Goal: Task Accomplishment & Management: Manage account settings

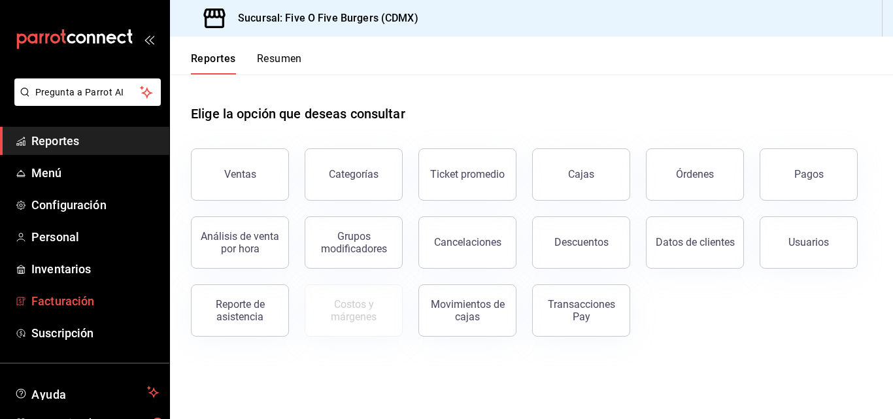
click at [71, 299] on span "Facturación" at bounding box center [94, 301] width 127 height 18
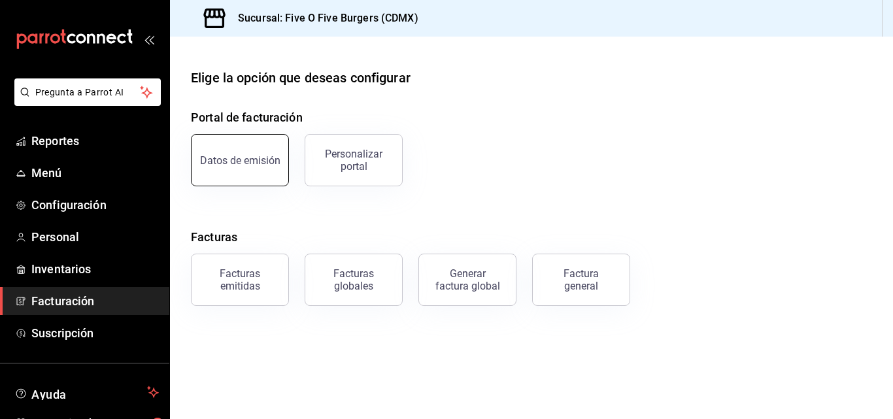
click at [210, 173] on button "Datos de emisión" at bounding box center [240, 160] width 98 height 52
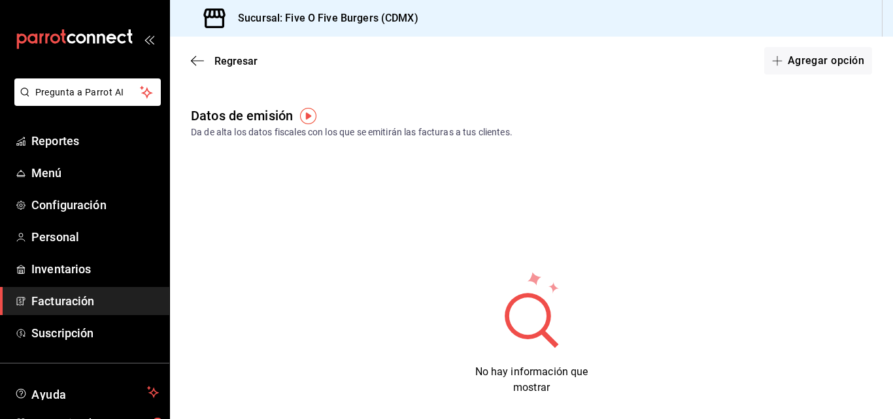
click at [61, 307] on span "Facturación" at bounding box center [94, 301] width 127 height 18
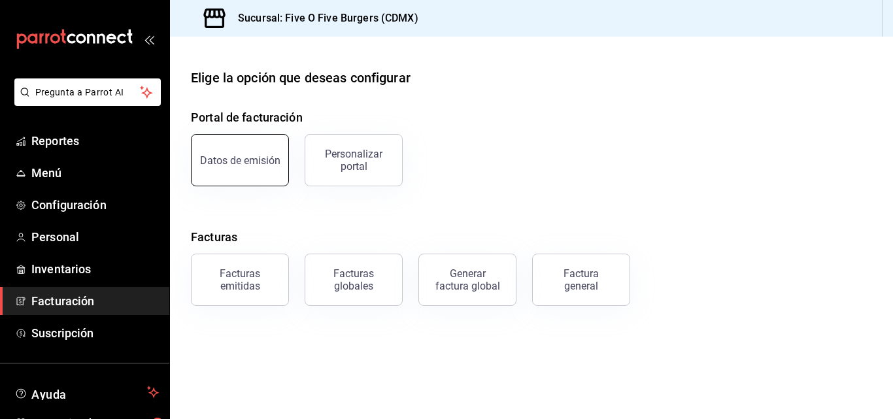
click at [212, 162] on div "Datos de emisión" at bounding box center [240, 160] width 80 height 12
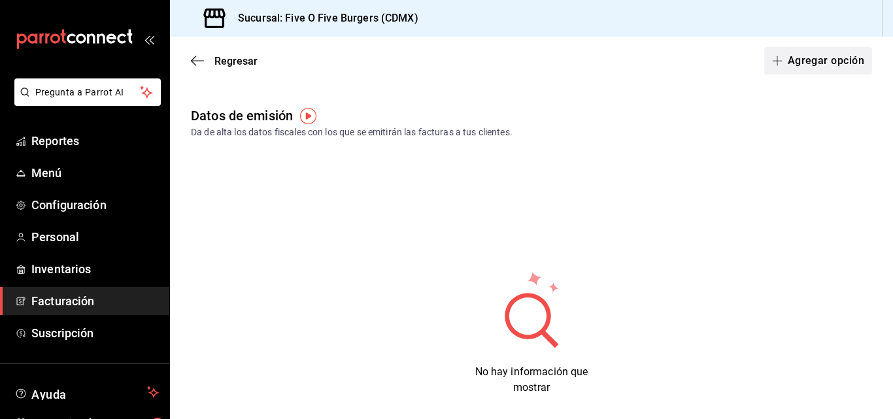
click at [821, 54] on button "Agregar opción" at bounding box center [818, 60] width 108 height 27
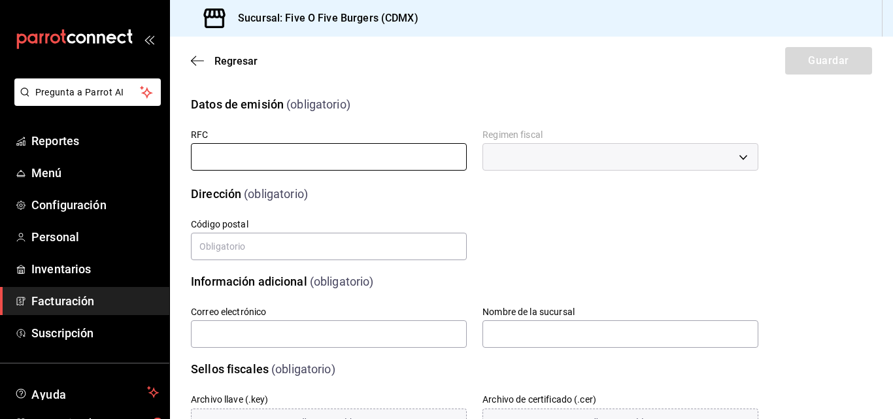
click at [407, 154] on input "text" at bounding box center [329, 156] width 276 height 27
click at [330, 162] on input "text" at bounding box center [329, 156] width 276 height 27
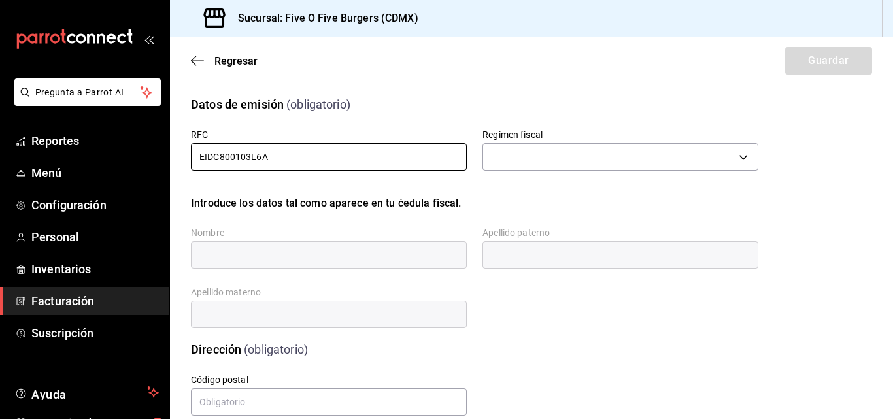
type input "EIDC800103L6A"
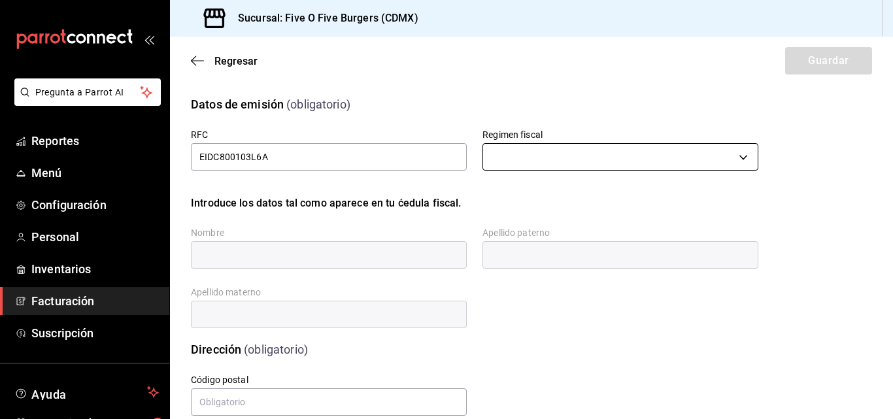
click at [571, 154] on body "Pregunta a Parrot AI Reportes Menú Configuración Personal Inventarios Facturaci…" at bounding box center [446, 209] width 893 height 419
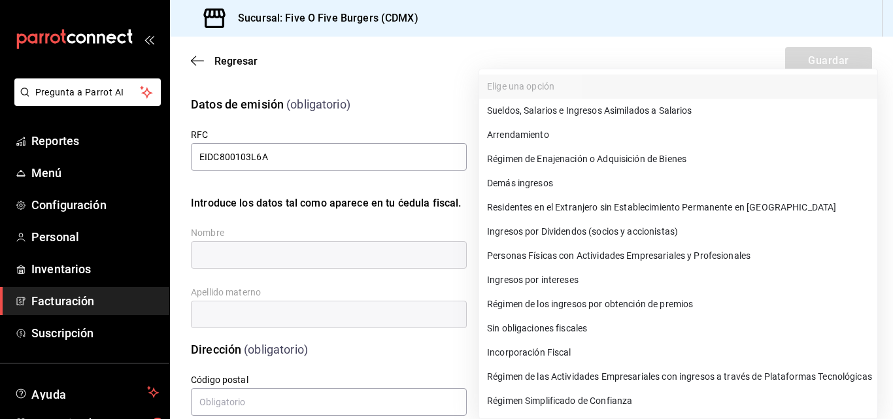
click at [569, 47] on div at bounding box center [446, 209] width 893 height 419
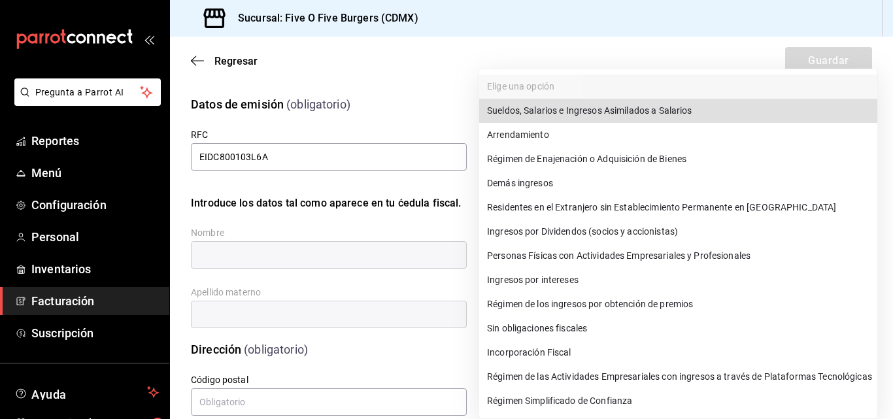
click at [579, 156] on body "Pregunta a Parrot AI Reportes Menú Configuración Personal Inventarios Facturaci…" at bounding box center [446, 209] width 893 height 419
click at [607, 403] on li "Régimen Simplificado de Confianza" at bounding box center [678, 401] width 398 height 24
type input "626"
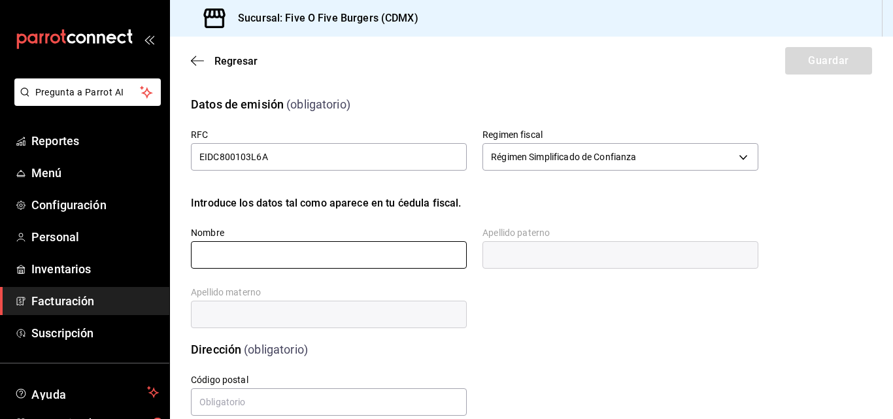
click at [396, 252] on input "text" at bounding box center [329, 254] width 276 height 27
type input "[PERSON_NAME]"
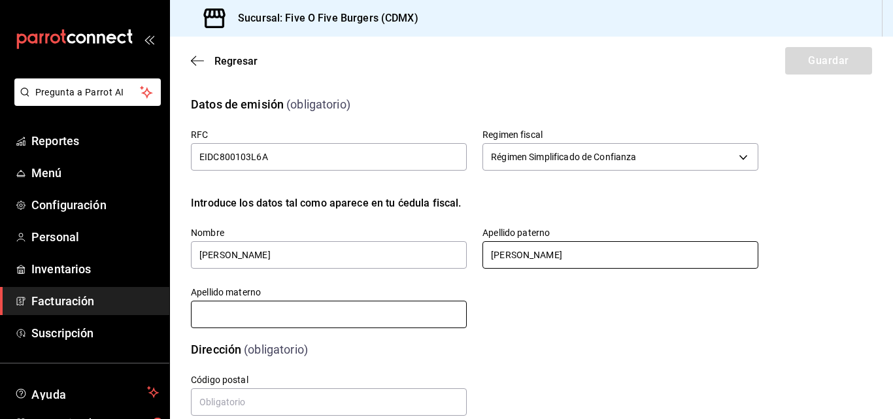
type input "[PERSON_NAME]"
click at [333, 310] on input "text" at bounding box center [329, 314] width 276 height 27
type input "[PERSON_NAME]"
click at [529, 340] on div "Dirección (obligatorio)" at bounding box center [466, 341] width 583 height 33
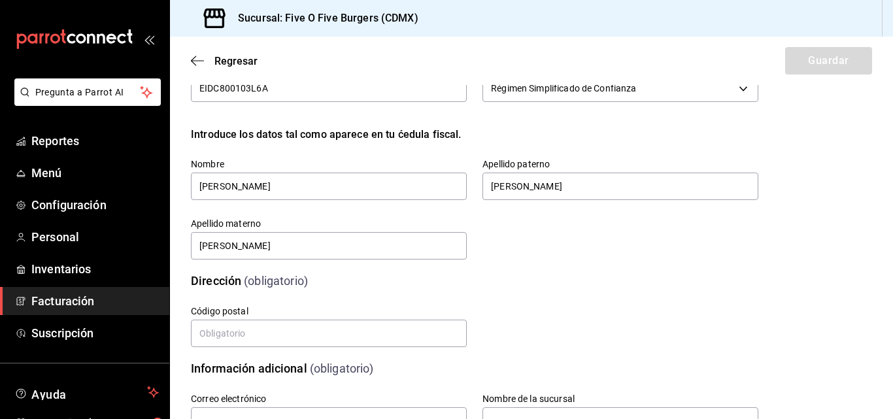
scroll to position [88, 0]
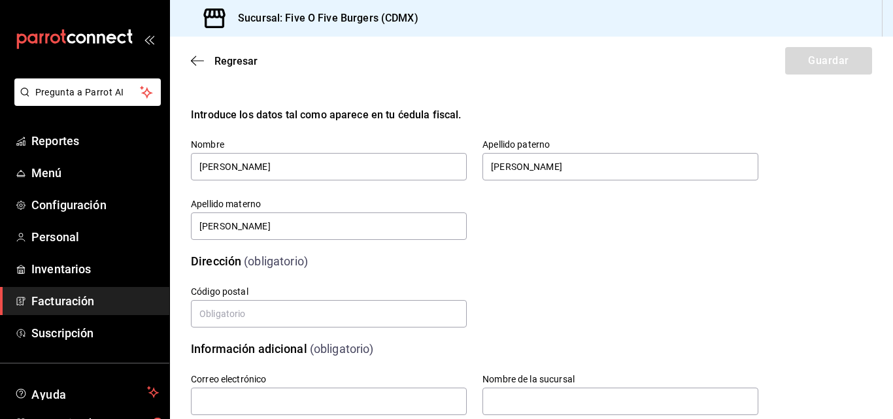
click at [390, 290] on label "Código postal" at bounding box center [329, 291] width 276 height 9
click at [388, 310] on input "text" at bounding box center [329, 313] width 276 height 27
type input "14250"
click at [373, 356] on div "Correo electrónico Nombre de la sucursal" at bounding box center [459, 379] width 599 height 75
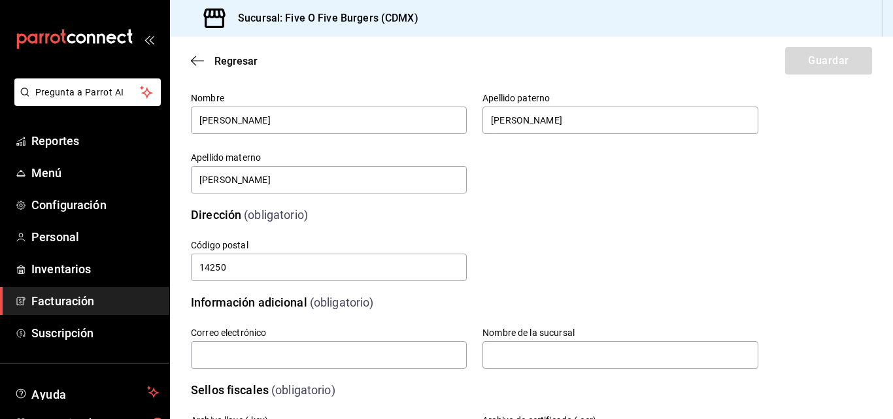
scroll to position [135, 0]
click at [368, 354] on input "text" at bounding box center [329, 354] width 276 height 27
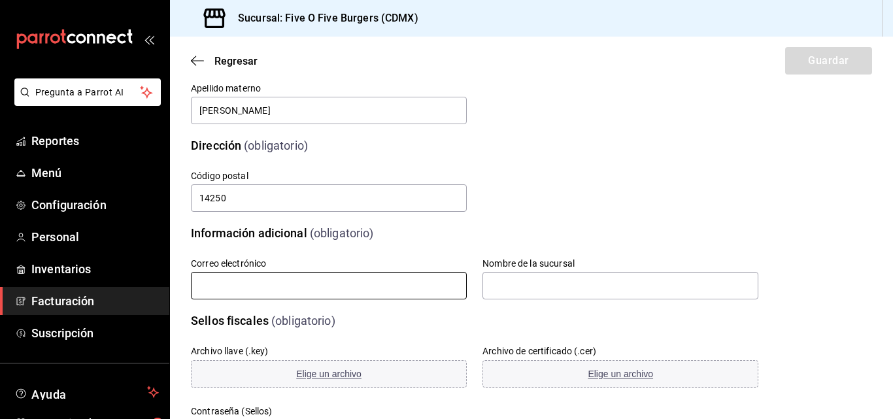
scroll to position [205, 0]
type input "[EMAIL_ADDRESS][DOMAIN_NAME]"
click at [518, 288] on input "text" at bounding box center [620, 284] width 276 height 27
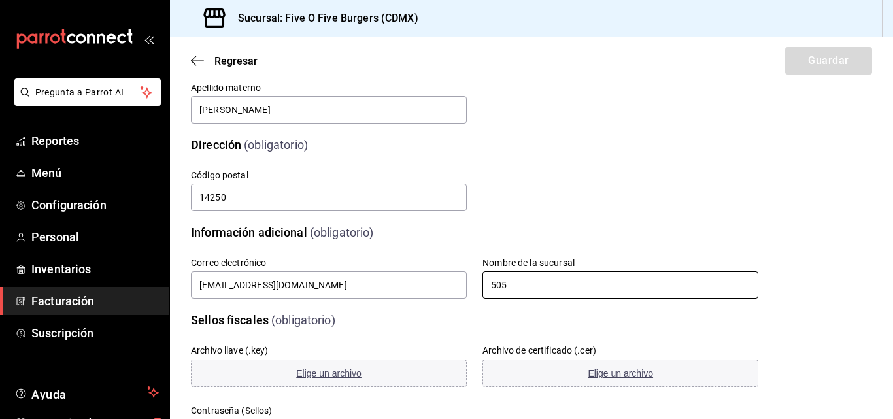
click at [527, 286] on input "505" at bounding box center [620, 284] width 276 height 27
type input "5"
type input "Five o Five Burgers"
click at [514, 316] on div "Archivo llave (.key) Elige un archivo Archivo de certificado (.cer) Elige un ar…" at bounding box center [459, 380] width 599 height 135
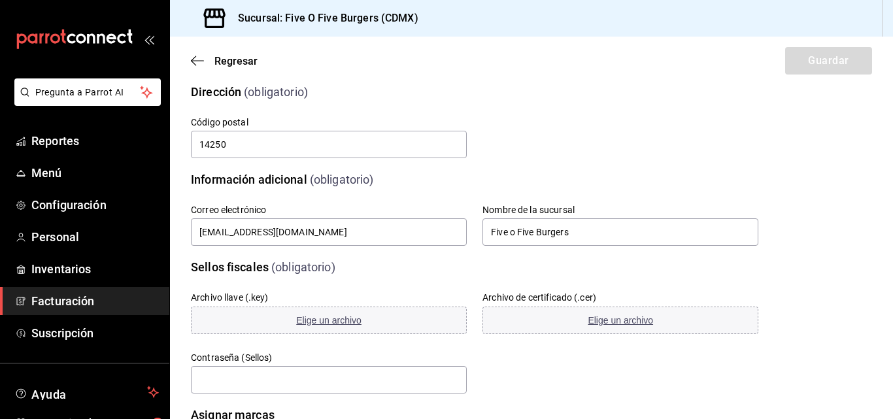
scroll to position [273, 0]
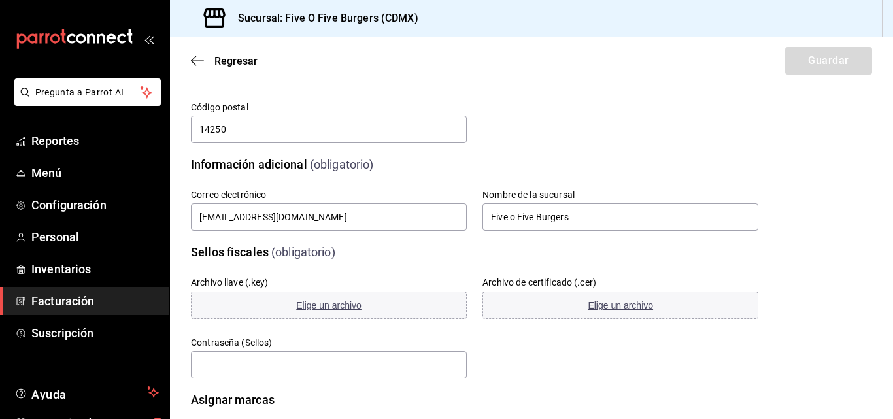
click at [388, 257] on div "Archivo llave (.key) Elige un archivo Archivo de certificado (.cer) Elige un ar…" at bounding box center [459, 312] width 599 height 135
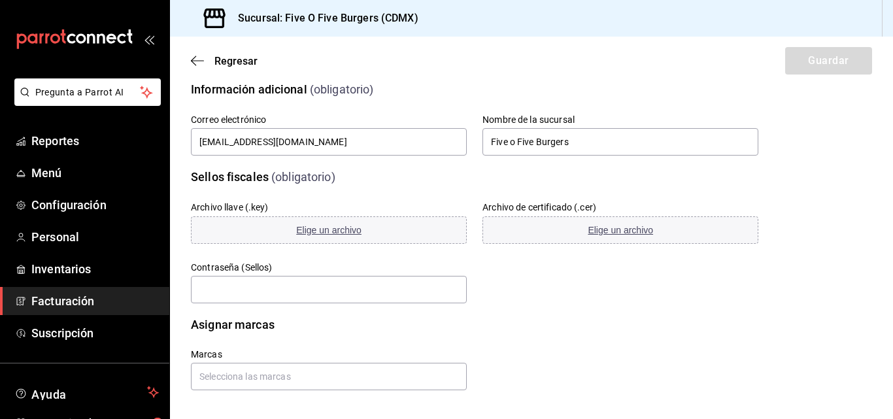
scroll to position [348, 0]
click at [388, 280] on input "text" at bounding box center [329, 288] width 276 height 27
type input "Soujam07"
click at [297, 229] on span "Elige un archivo" at bounding box center [328, 229] width 65 height 10
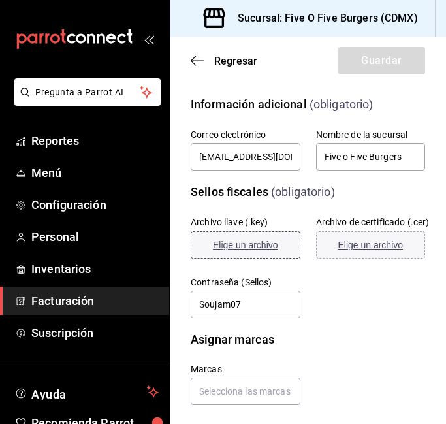
click at [247, 251] on button "Elige un archivo" at bounding box center [246, 244] width 110 height 27
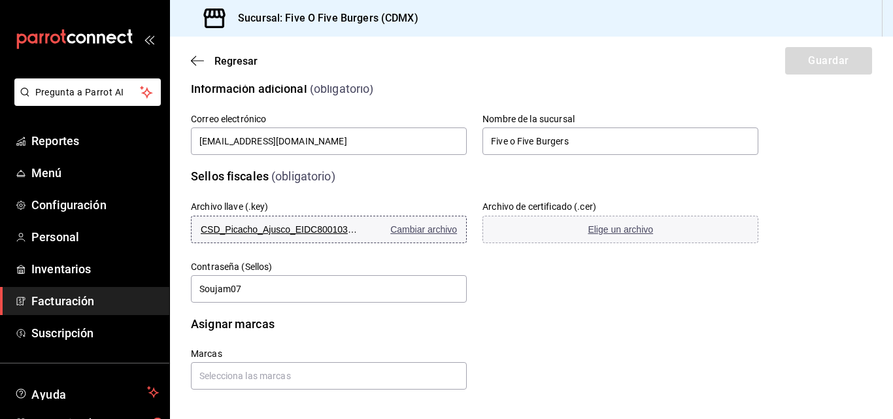
click at [406, 228] on span "Cambiar archivo" at bounding box center [423, 229] width 67 height 10
click at [575, 233] on button "Elige un archivo" at bounding box center [620, 229] width 276 height 27
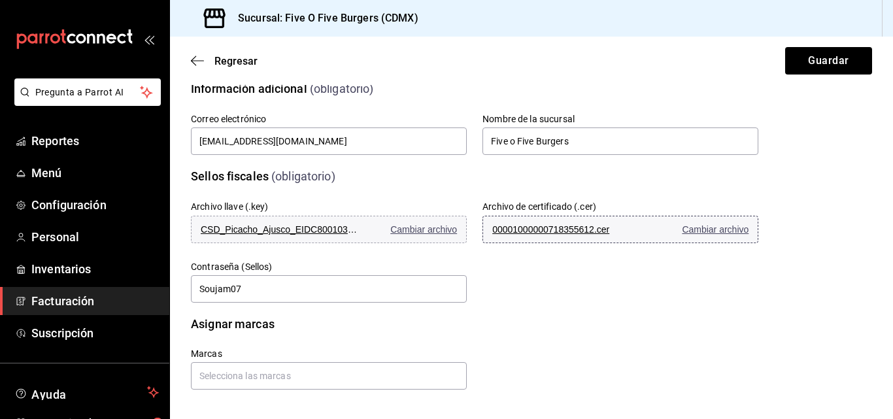
click at [548, 225] on span "00001000000718355612.cer" at bounding box center [570, 229] width 157 height 10
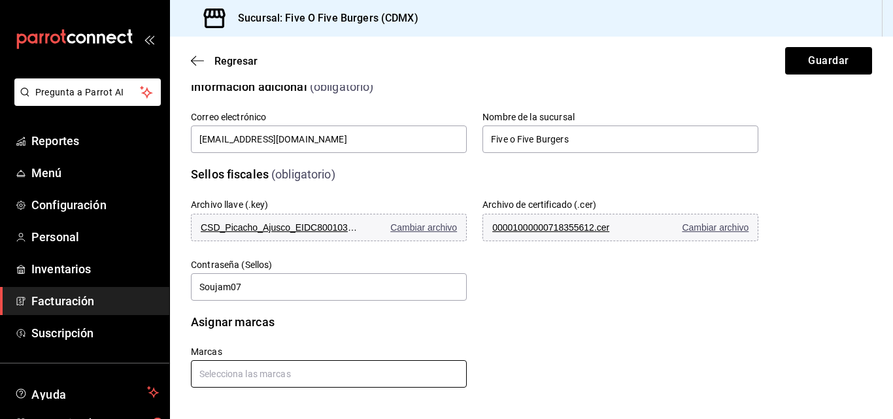
click at [265, 377] on input "text" at bounding box center [329, 373] width 276 height 27
click at [264, 340] on li "Five O Five Burgers - CDMX" at bounding box center [327, 344] width 272 height 22
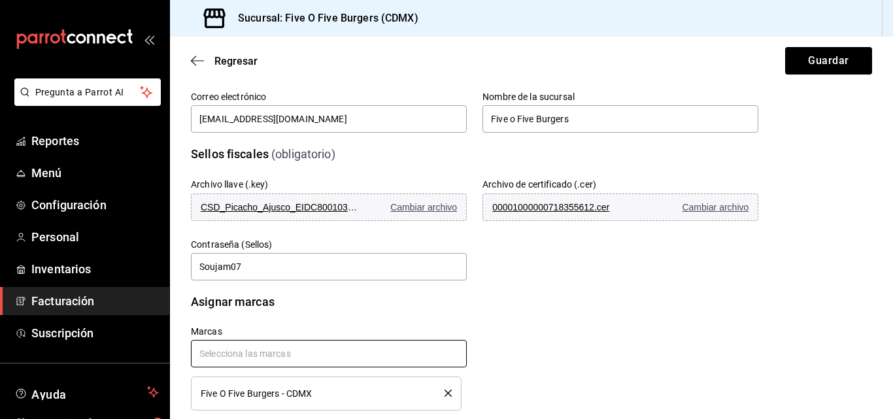
scroll to position [394, 0]
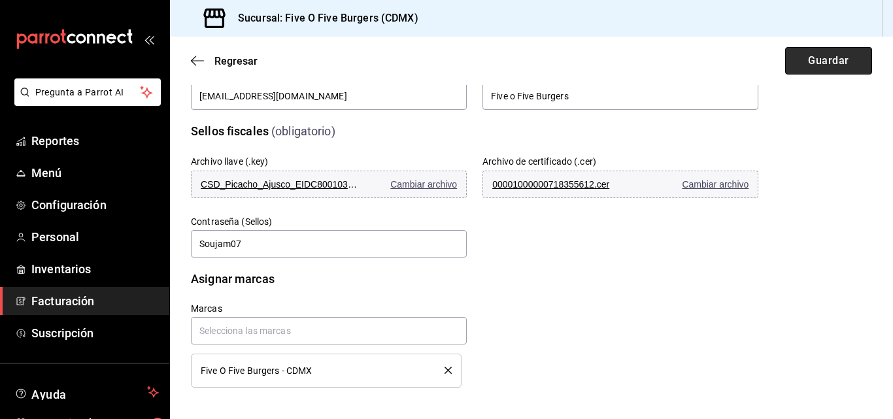
click at [810, 57] on button "Guardar" at bounding box center [828, 60] width 87 height 27
click at [682, 292] on div "Marcas Five O Five Burgers - CDMX" at bounding box center [459, 330] width 599 height 116
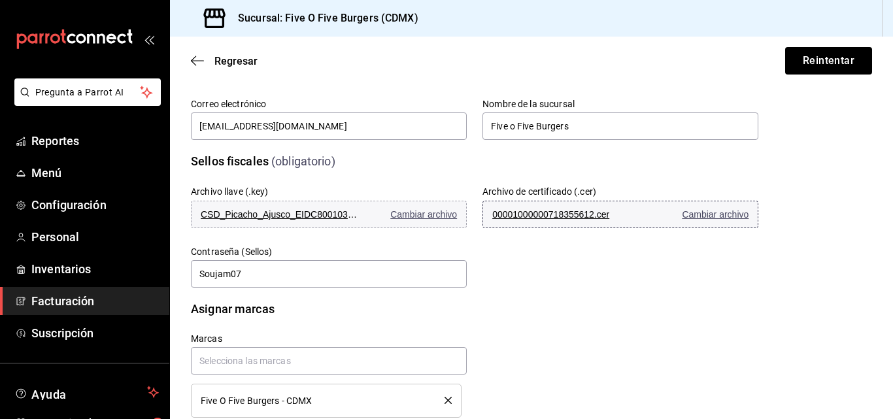
scroll to position [371, 0]
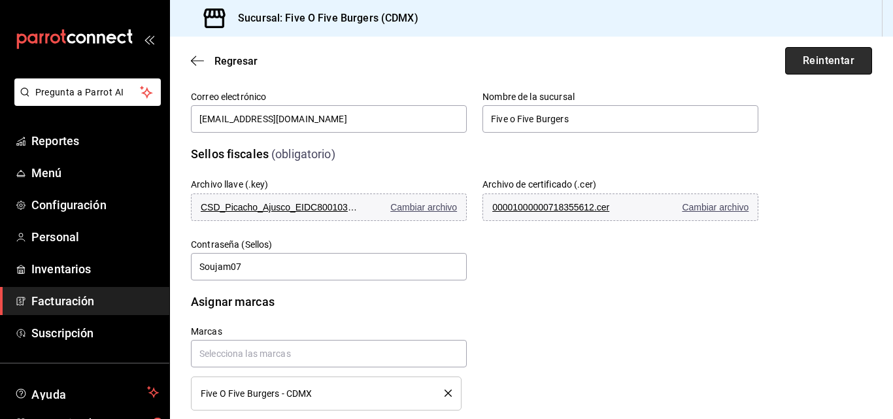
click at [785, 63] on button "Reintentar" at bounding box center [828, 60] width 87 height 27
click at [302, 203] on span "CSD_Picacho_Ajusco_EIDC800103L6A_20250825_222503.key" at bounding box center [279, 207] width 157 height 10
click at [402, 212] on button "CSD_Picacho_Ajusco_EIDC800103L6A_20250825_222503.key Cambiar archivo" at bounding box center [329, 206] width 276 height 27
click at [809, 71] on button "Reintentar" at bounding box center [828, 60] width 87 height 27
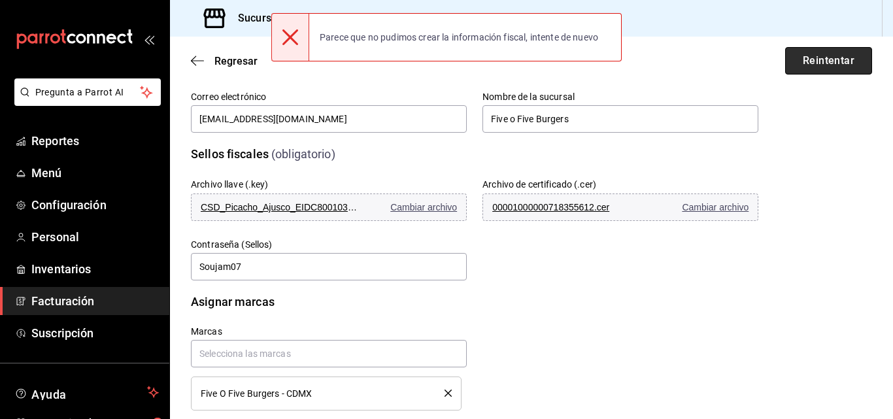
click at [809, 71] on button "Reintentar" at bounding box center [828, 60] width 87 height 27
